Goal: Task Accomplishment & Management: Manage account settings

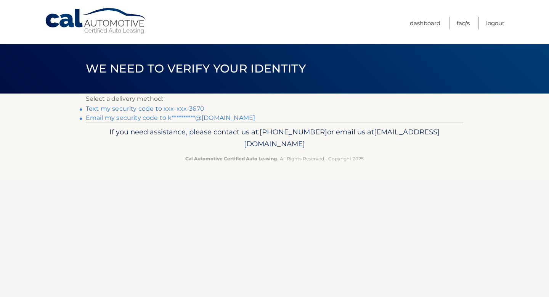
click at [138, 109] on link "Text my security code to xxx-xxx-3670" at bounding box center [145, 108] width 119 height 7
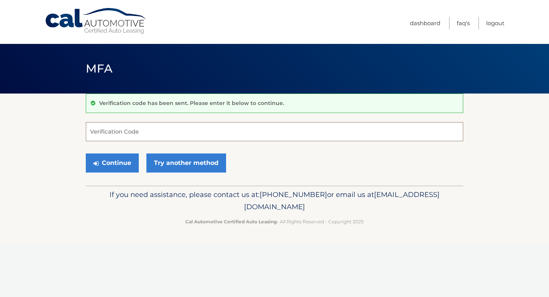
click at [128, 135] on input "Verification Code" at bounding box center [275, 131] width 378 height 19
type input "617623"
click at [109, 169] on button "Continue" at bounding box center [112, 162] width 53 height 19
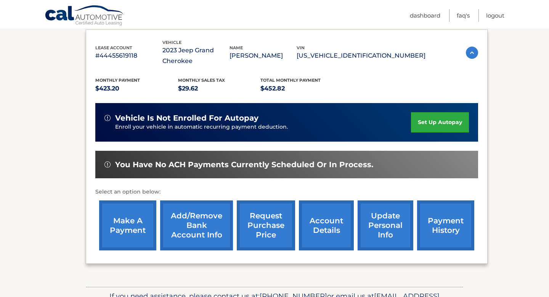
scroll to position [131, 0]
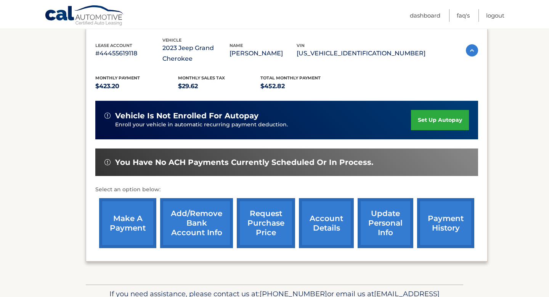
click at [135, 225] on link "make a payment" at bounding box center [127, 223] width 57 height 50
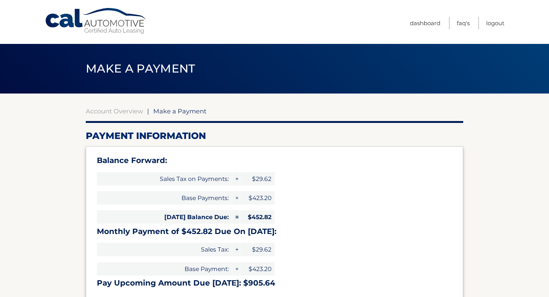
select select "ZjUwMWEzMTctYWY4ZS00YzA4LTljYTgtMWI3ODc5Yjc3YmIy"
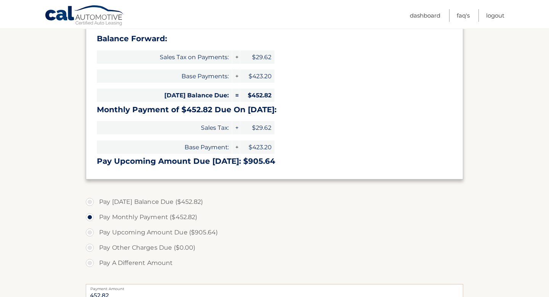
scroll to position [264, 0]
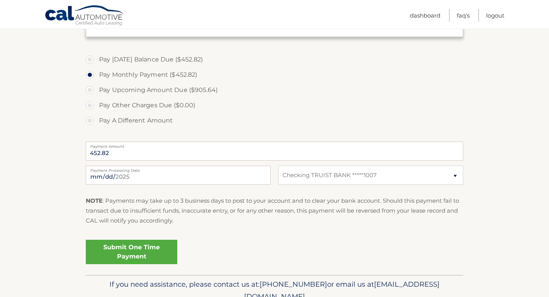
click at [132, 261] on link "Submit One Time Payment" at bounding box center [132, 252] width 92 height 24
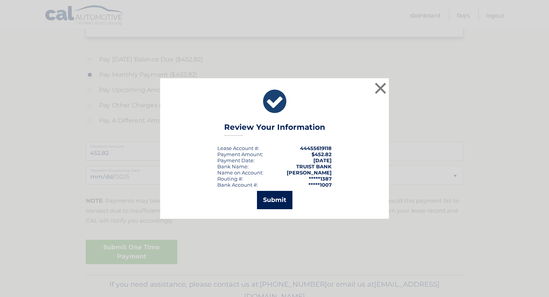
click at [273, 203] on button "Submit" at bounding box center [274, 200] width 35 height 18
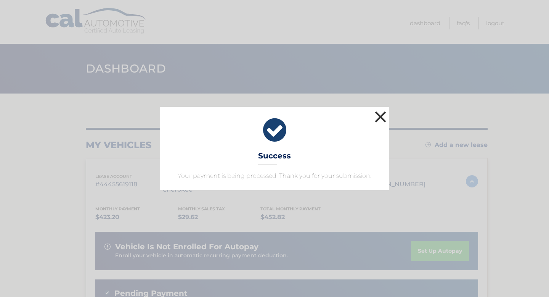
click at [379, 117] on button "×" at bounding box center [380, 116] width 15 height 15
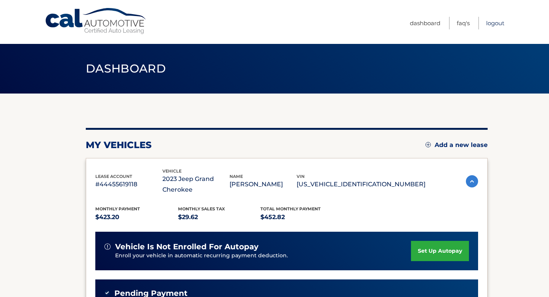
click at [499, 23] on link "Logout" at bounding box center [495, 23] width 18 height 13
